Goal: Check status: Check status

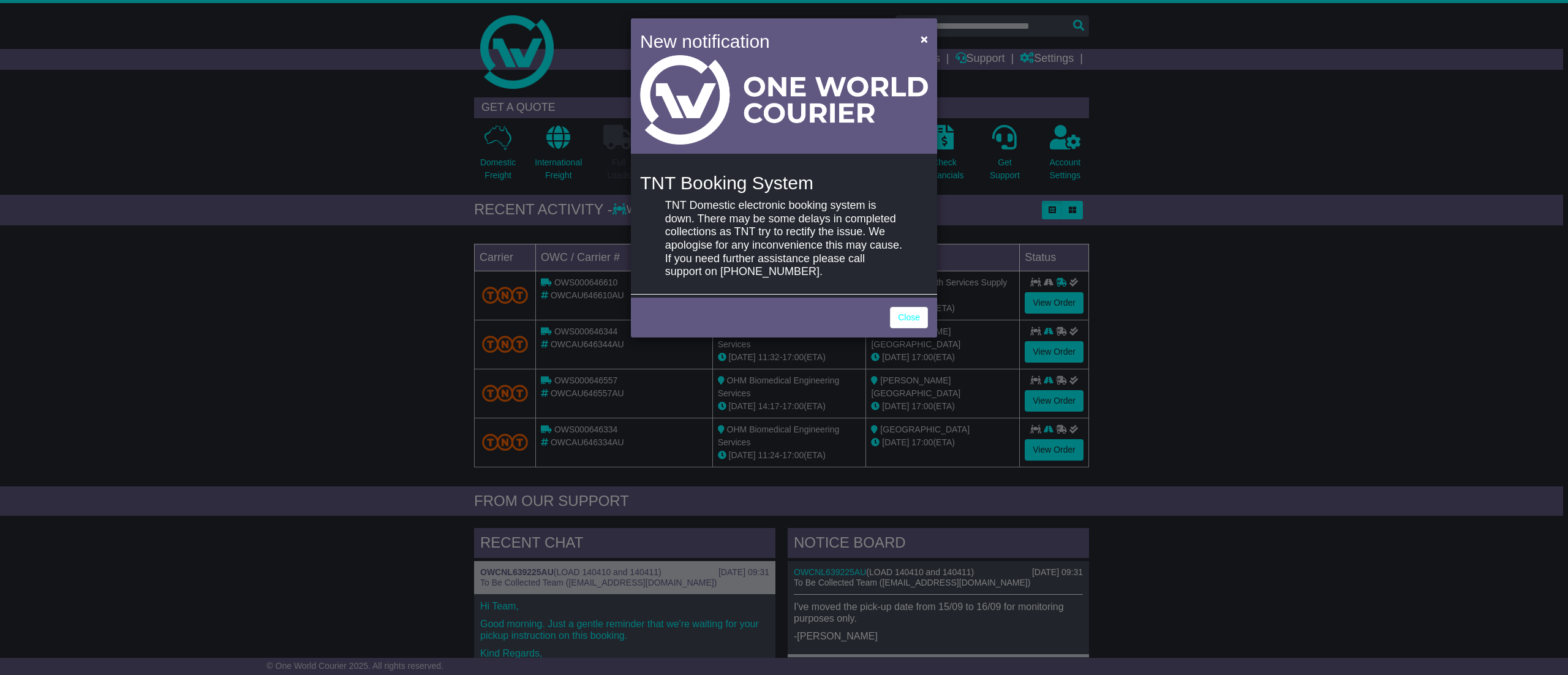
click at [887, 320] on div "Close" at bounding box center [784, 315] width 306 height 43
click at [898, 316] on link "Close" at bounding box center [909, 318] width 38 height 22
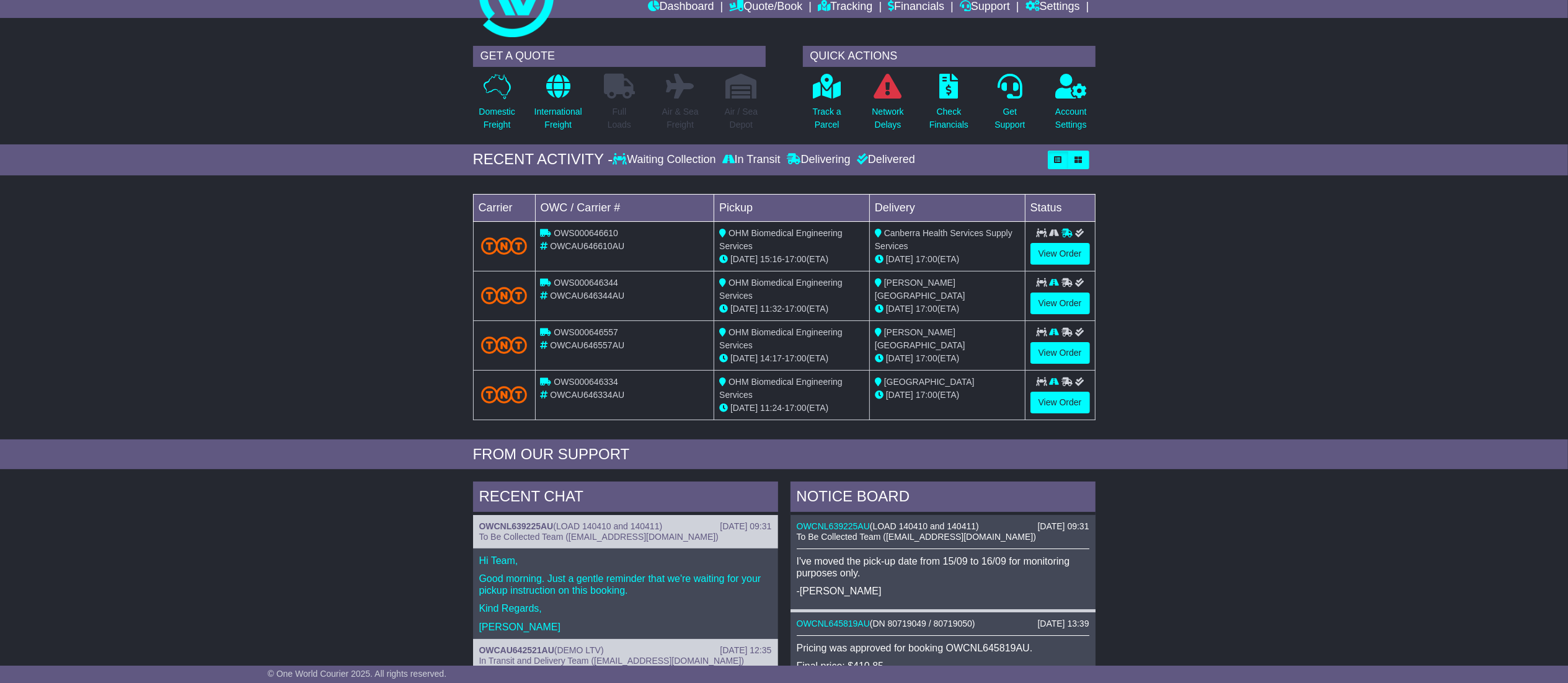
scroll to position [124, 0]
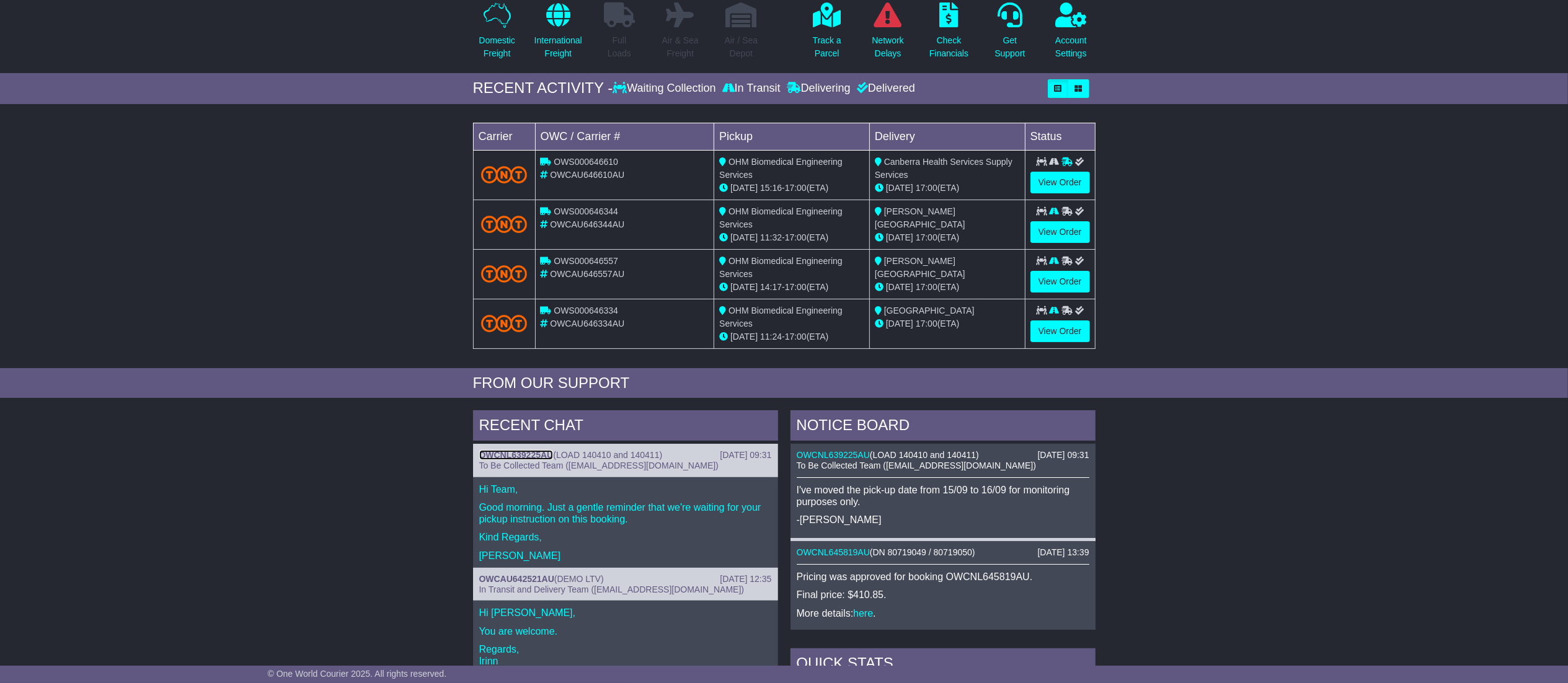
click at [532, 451] on link "OWCNL639225AU" at bounding box center [516, 455] width 74 height 10
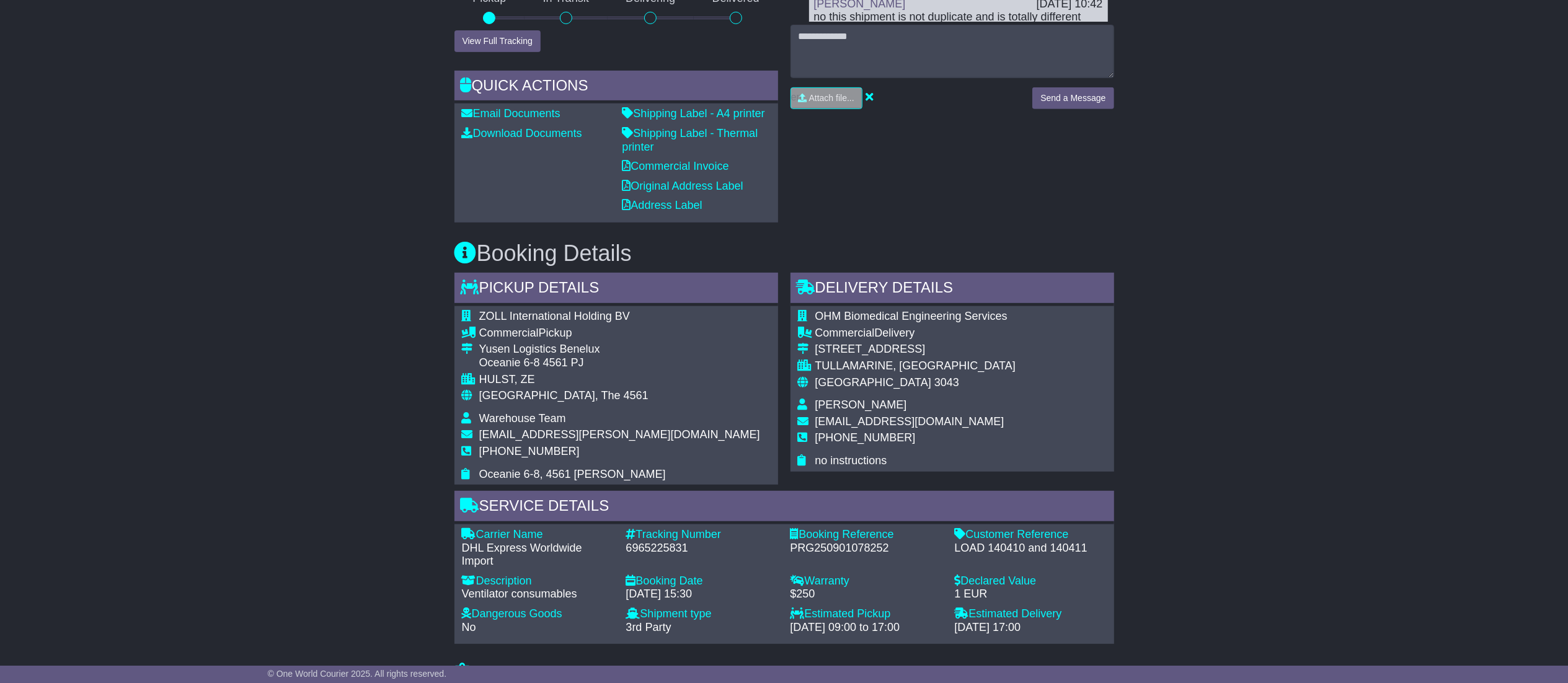
scroll to position [496, 0]
